Goal: Information Seeking & Learning: Understand process/instructions

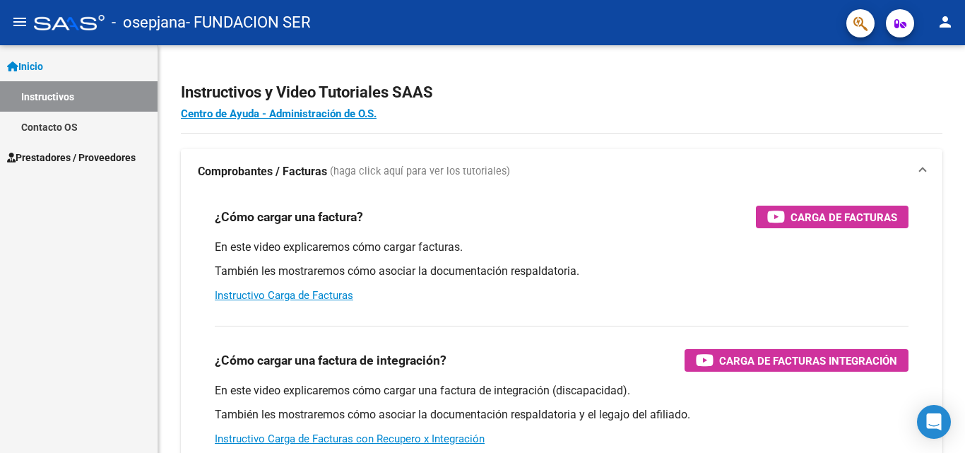
click at [110, 153] on span "Prestadores / Proveedores" at bounding box center [71, 158] width 129 height 16
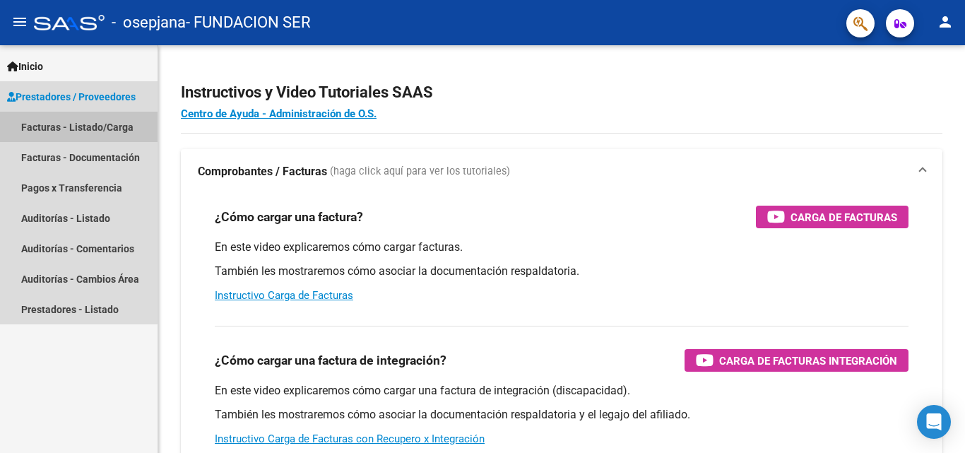
click at [67, 137] on link "Facturas - Listado/Carga" at bounding box center [79, 127] width 158 height 30
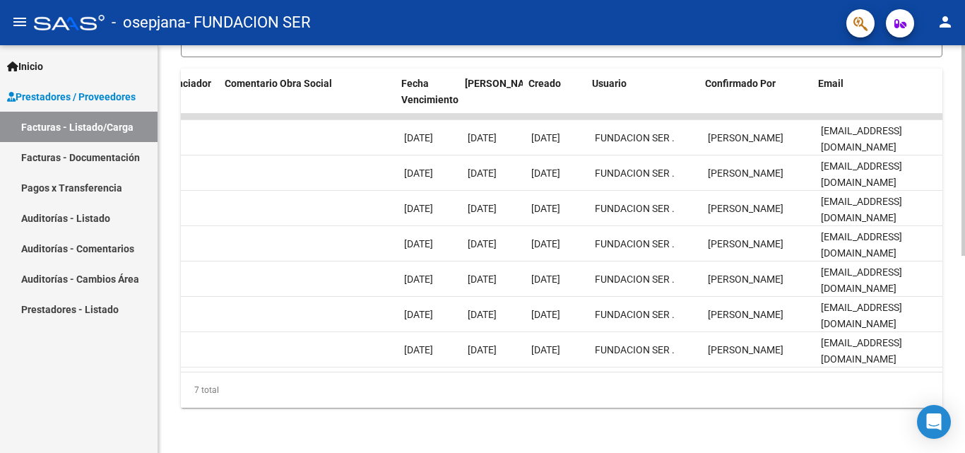
scroll to position [0, 2218]
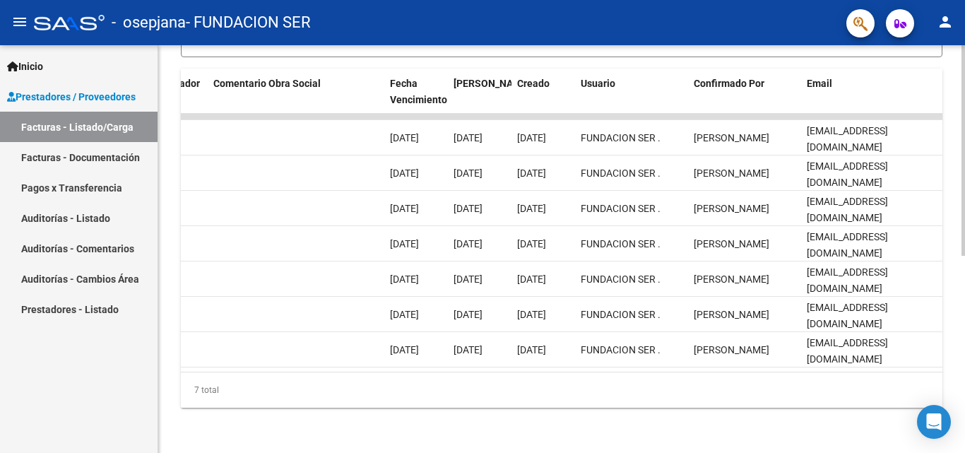
click at [598, 432] on div "Video tutorial PRESTADORES -> Listado de CPBTs Emitidos por Prestadores / Prove…" at bounding box center [561, 63] width 807 height 779
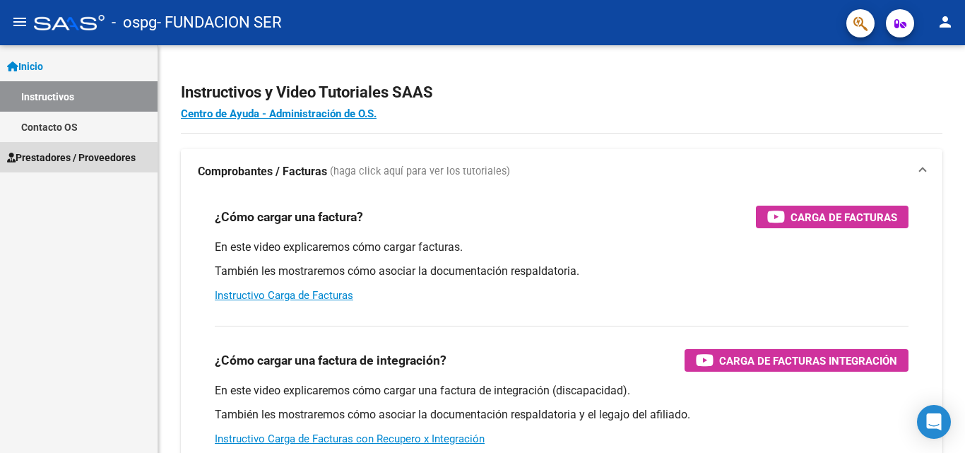
click at [57, 160] on span "Prestadores / Proveedores" at bounding box center [71, 158] width 129 height 16
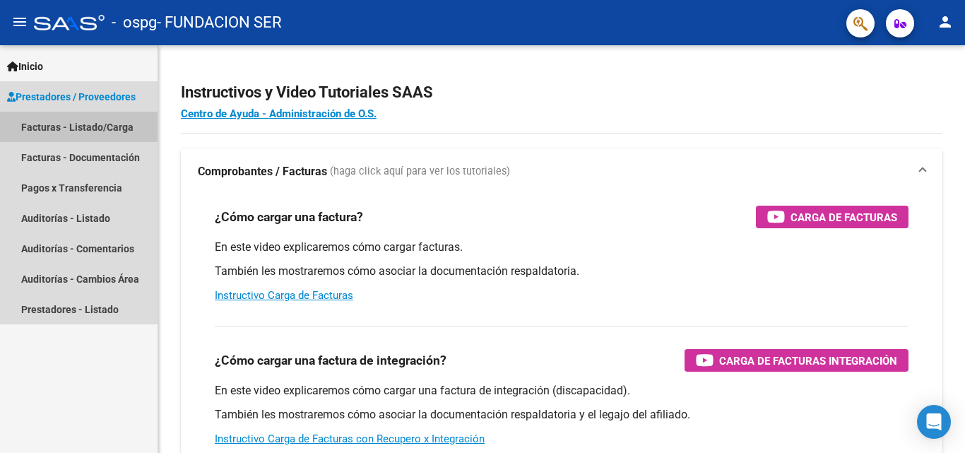
click at [50, 127] on link "Facturas - Listado/Carga" at bounding box center [79, 127] width 158 height 30
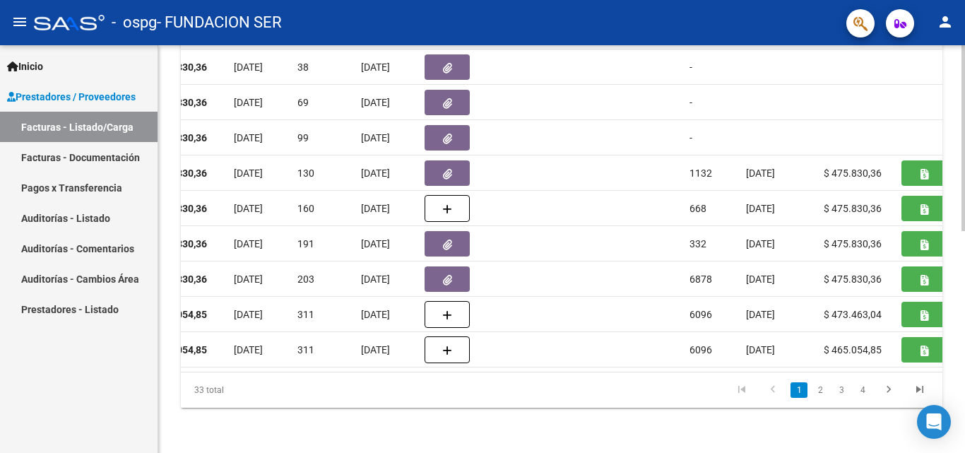
scroll to position [0, 686]
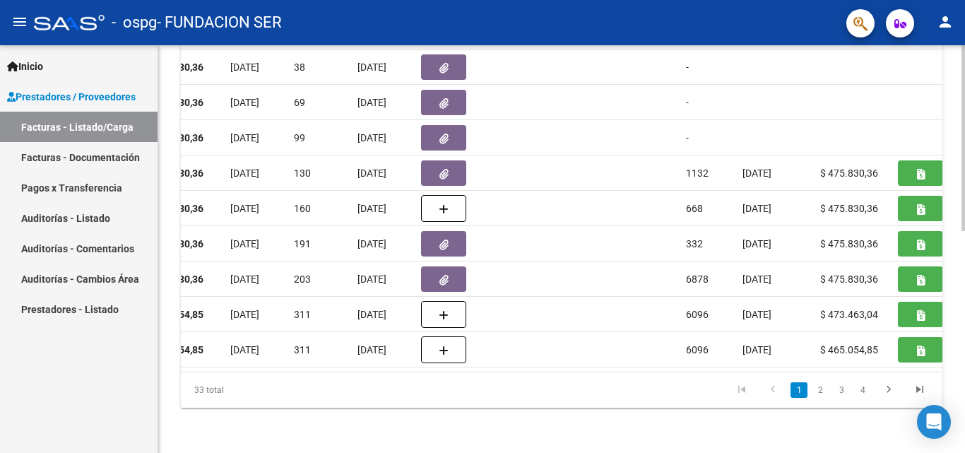
click at [676, 435] on div "Video tutorial PRESTADORES -> Listado de CPBTs Emitidos por Prestadores / Prove…" at bounding box center [561, 10] width 807 height 885
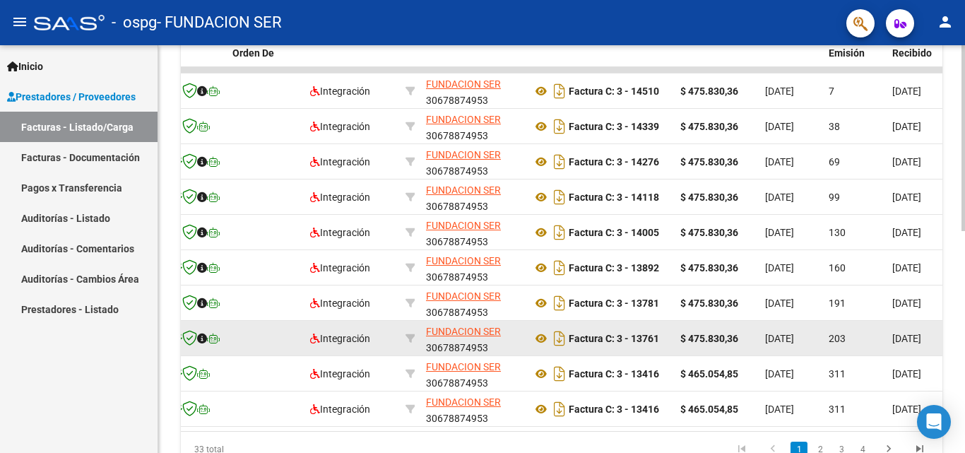
scroll to position [347, 0]
